Goal: Task Accomplishment & Management: Manage account settings

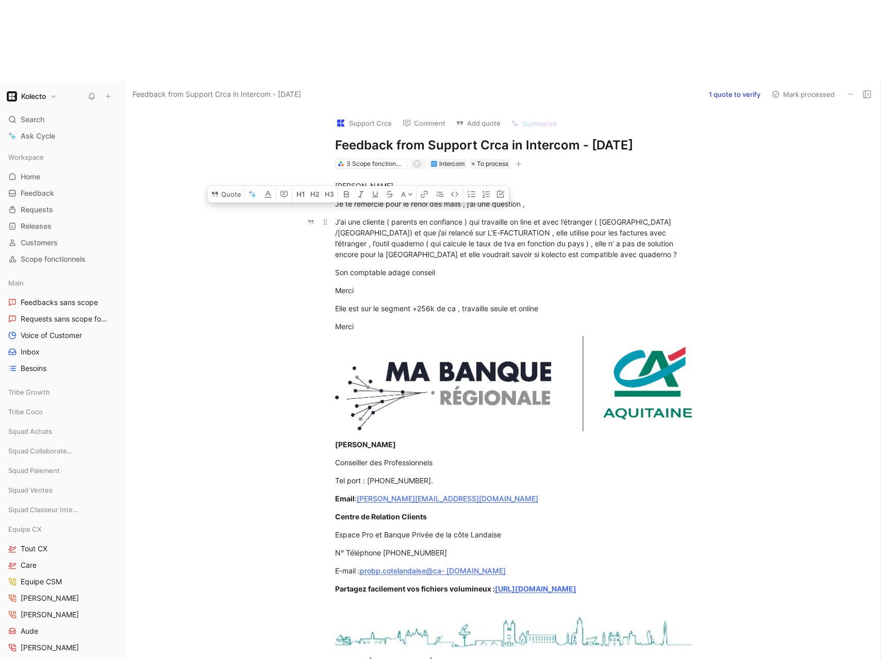
drag, startPoint x: 368, startPoint y: 157, endPoint x: 374, endPoint y: 174, distance: 18.1
click at [374, 217] on div "J’ai une cliente ( parents en confiance ) qui travaille on line et avec l’étran…" at bounding box center [513, 238] width 357 height 43
click at [261, 215] on div "Bonjour , [PERSON_NAME] te remercie pour le renoi des mails , j’ai une question…" at bounding box center [513, 483] width 735 height 629
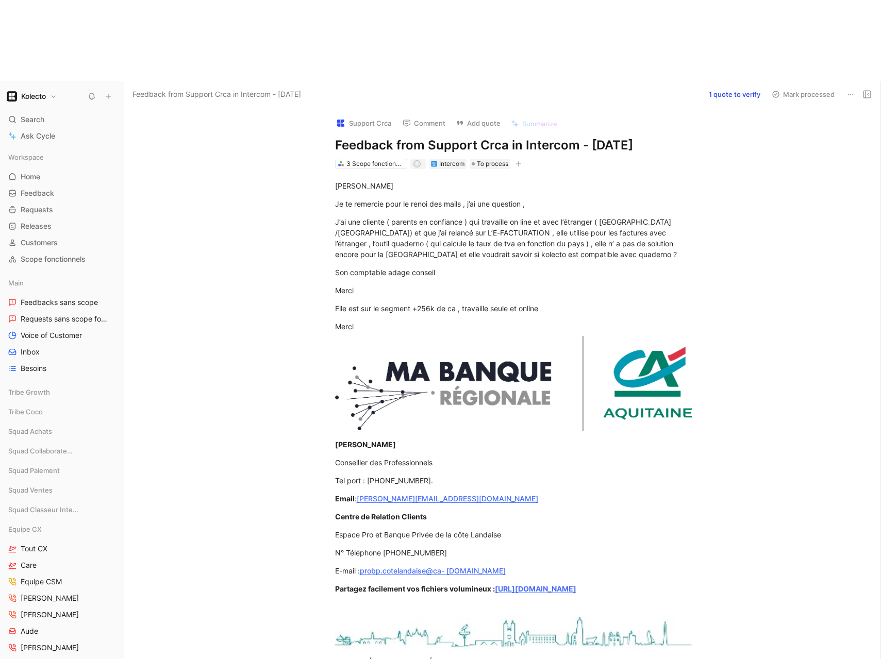
click at [210, 108] on div "Support Crca Comment Add quote Summarize Feedback from Support Crca in Intercom…" at bounding box center [502, 424] width 756 height 632
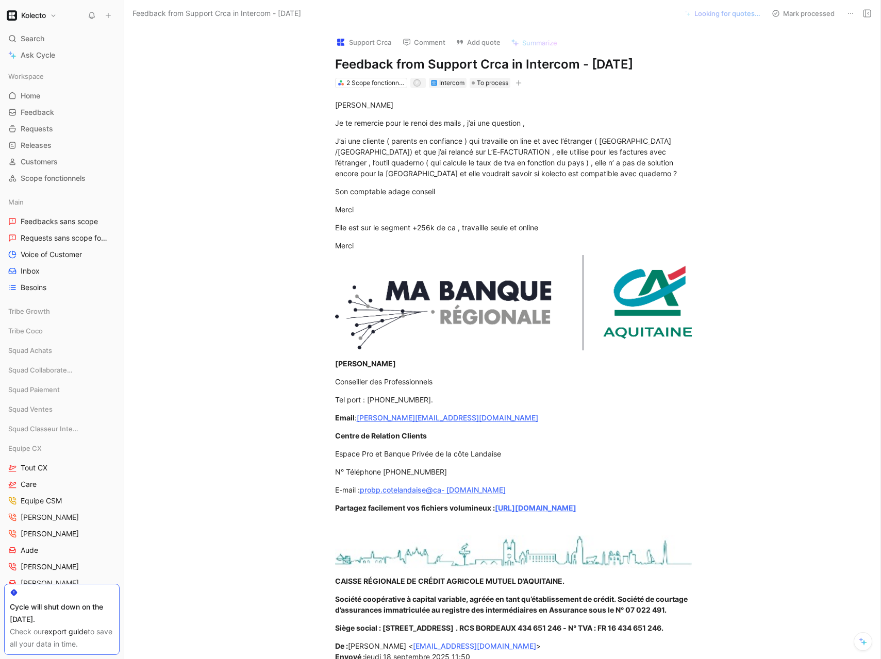
click at [854, 14] on icon at bounding box center [850, 13] width 8 height 8
click at [813, 55] on div "Delete" at bounding box center [818, 50] width 69 height 12
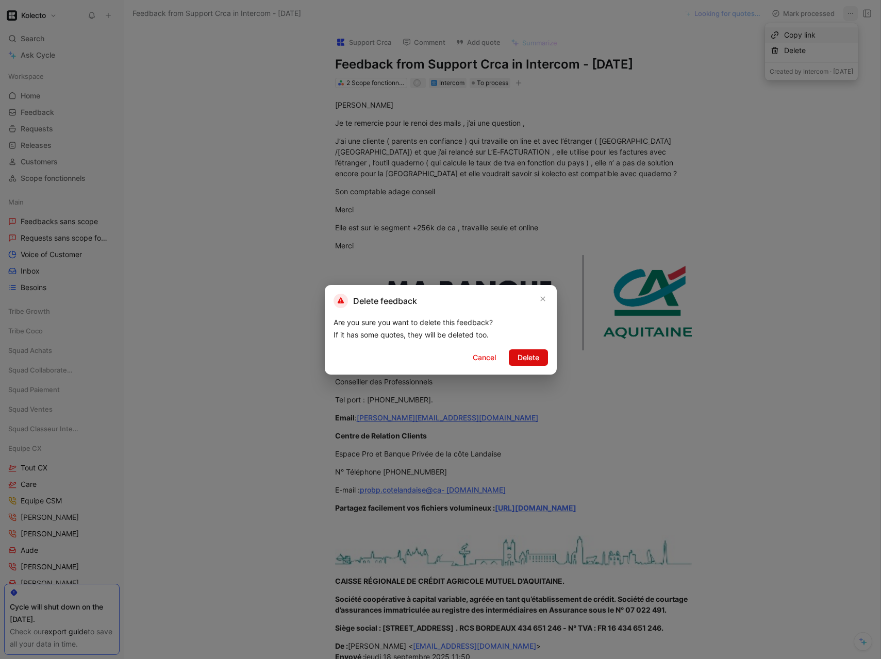
click at [543, 360] on button "Delete" at bounding box center [528, 357] width 39 height 16
